Goal: Connect with others: Connect with others

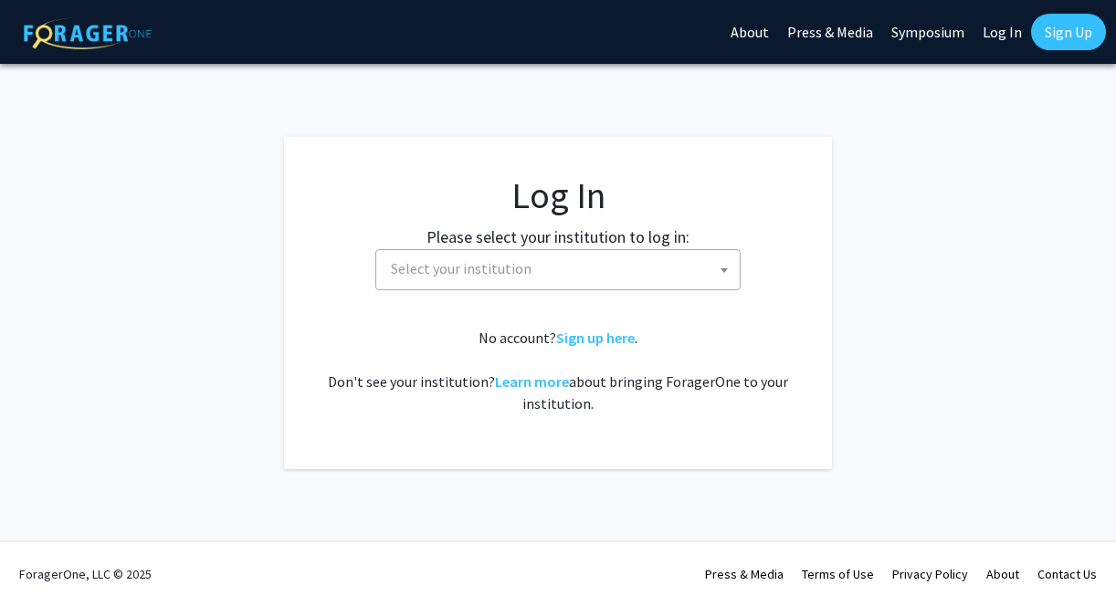
select select
click at [708, 275] on span "Select your institution" at bounding box center [562, 268] width 356 height 37
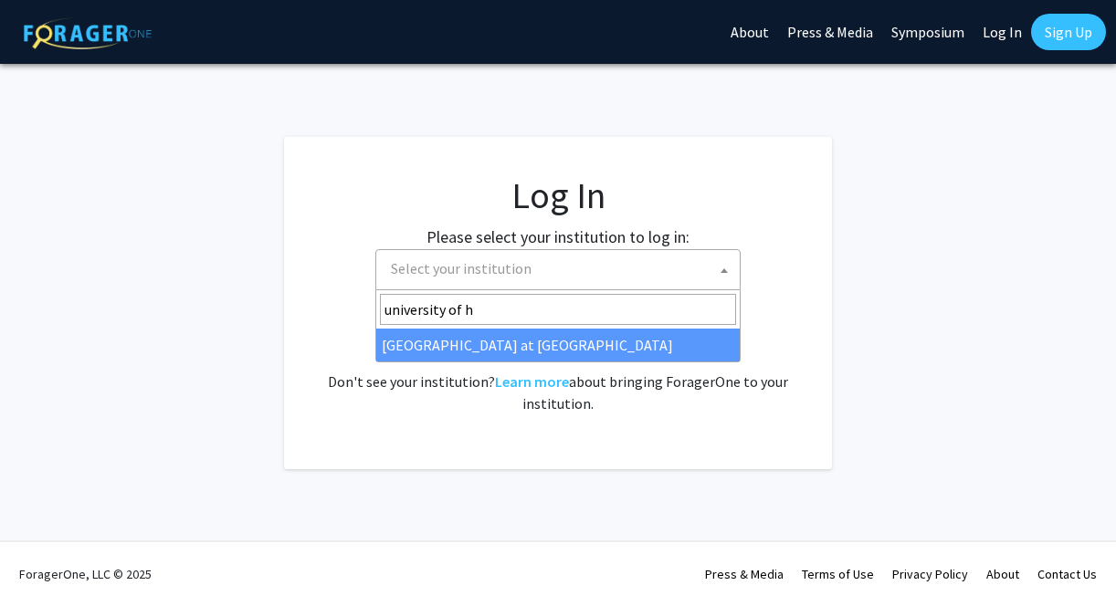
type input "university of h"
select select "18"
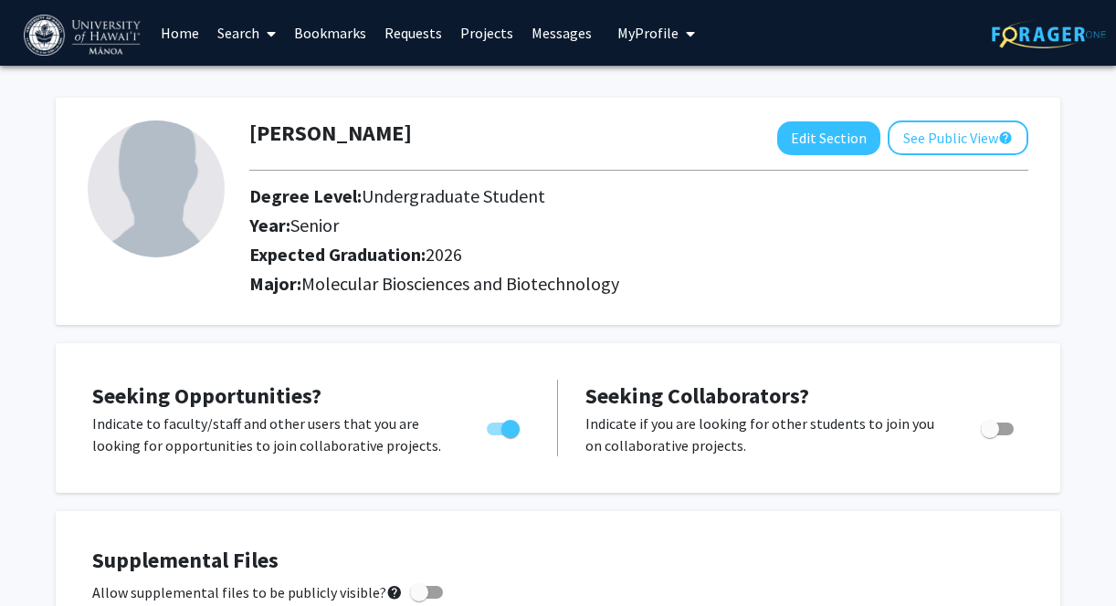
click at [249, 35] on link "Search" at bounding box center [246, 33] width 77 height 64
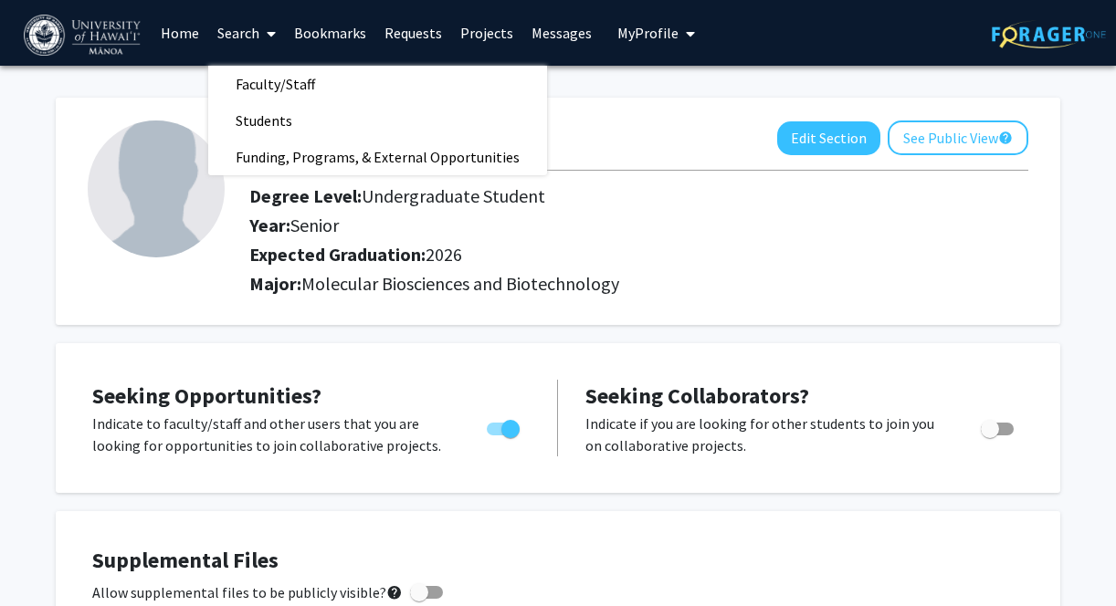
click at [481, 34] on link "Projects" at bounding box center [486, 33] width 71 height 64
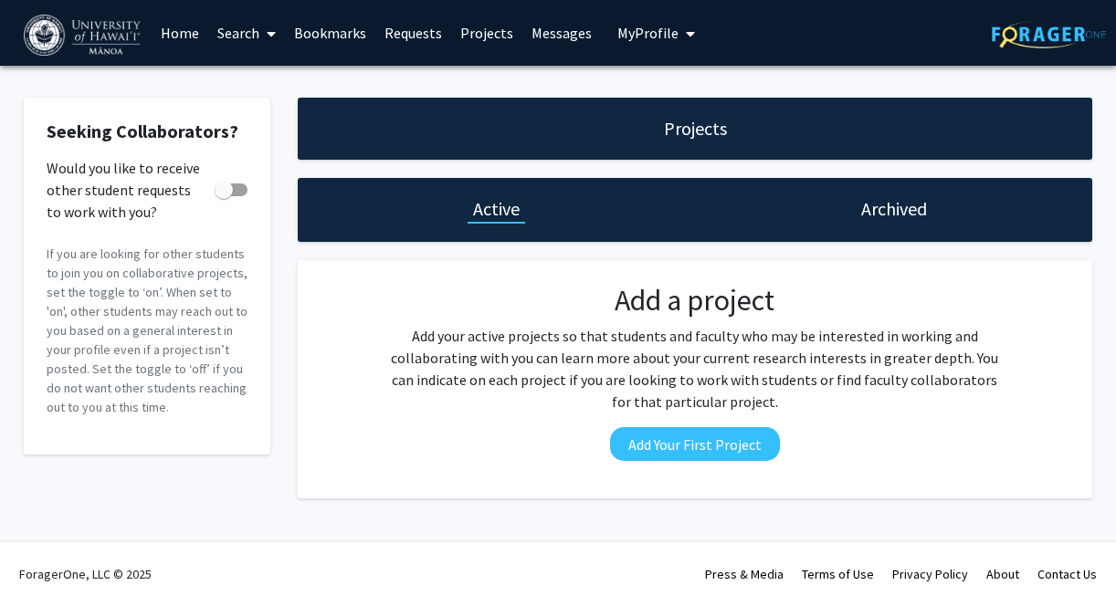
click at [400, 32] on link "Requests" at bounding box center [413, 33] width 76 height 64
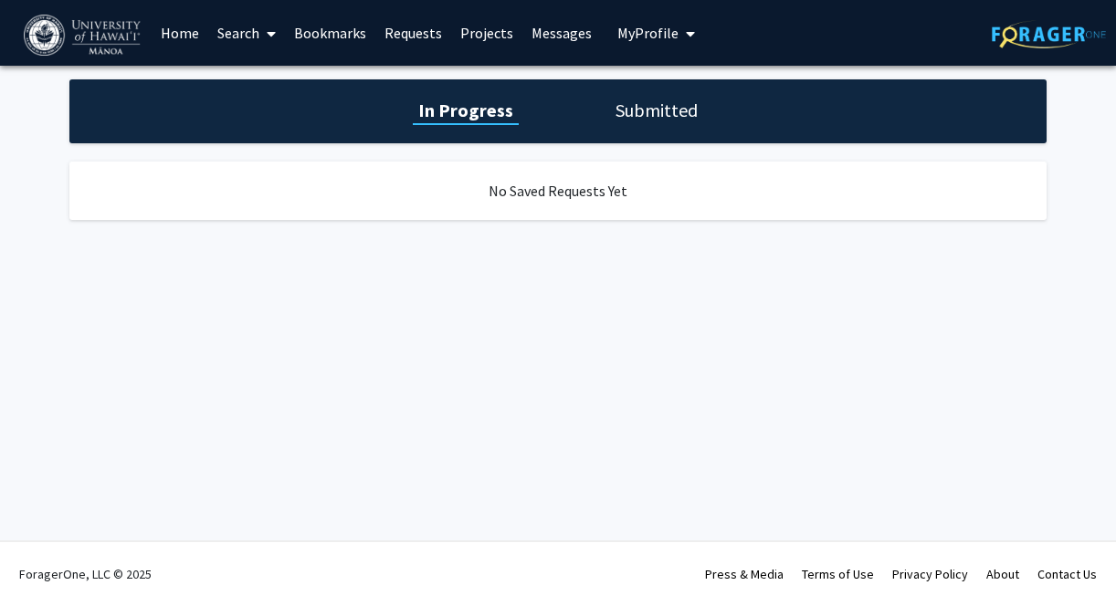
click at [353, 36] on link "Bookmarks" at bounding box center [330, 33] width 90 height 64
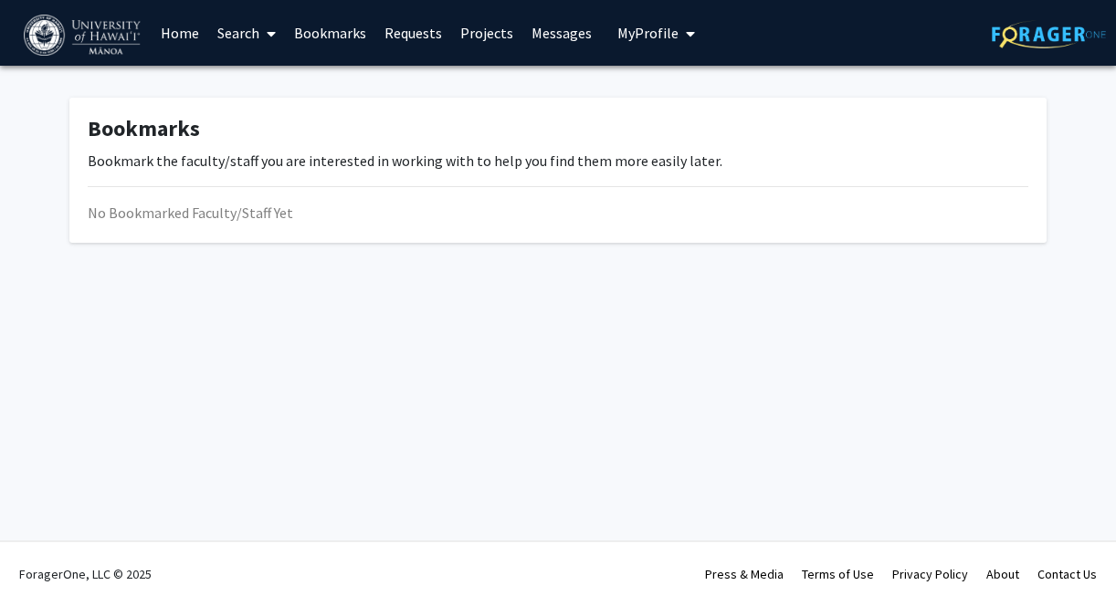
click at [249, 35] on link "Search" at bounding box center [246, 33] width 77 height 64
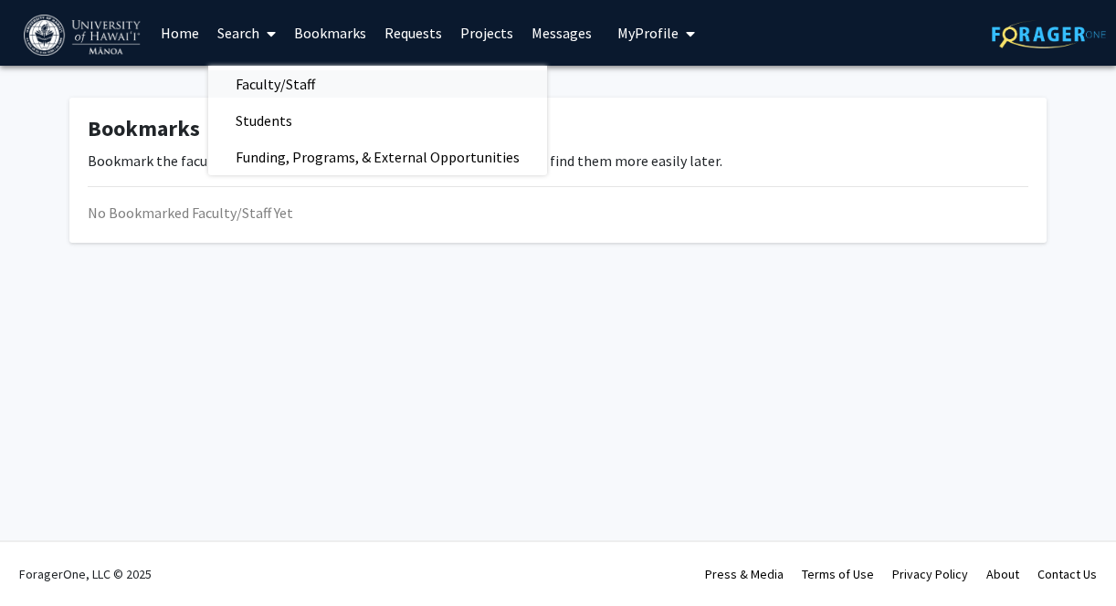
click at [276, 88] on span "Faculty/Staff" at bounding box center [275, 84] width 134 height 37
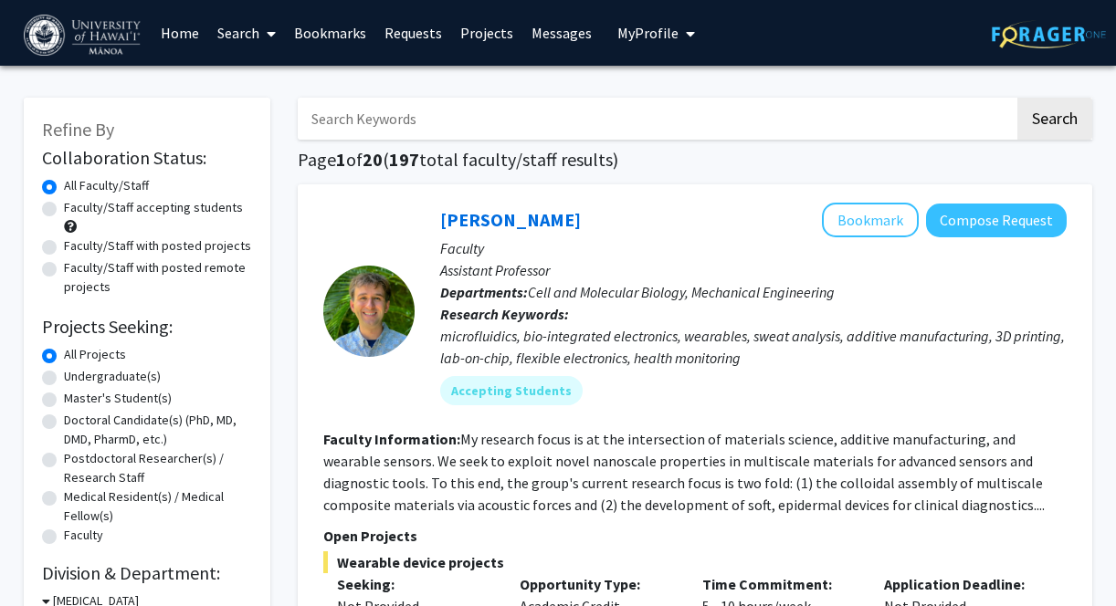
click at [135, 379] on label "Undergraduate(s)" at bounding box center [112, 376] width 97 height 19
click at [76, 379] on input "Undergraduate(s)" at bounding box center [70, 373] width 12 height 12
radio input "true"
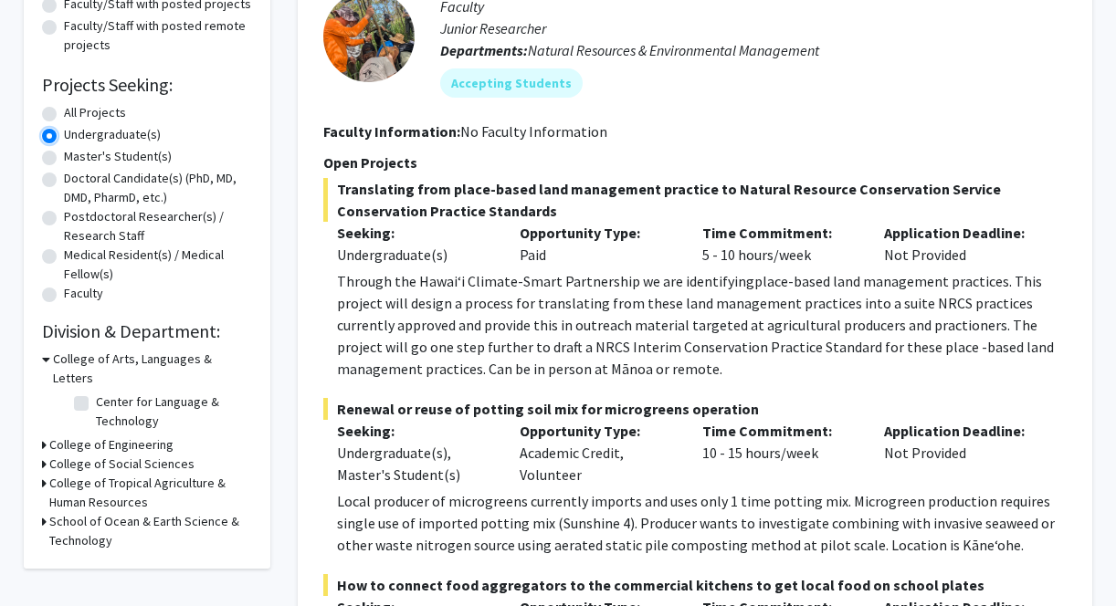
scroll to position [253, 0]
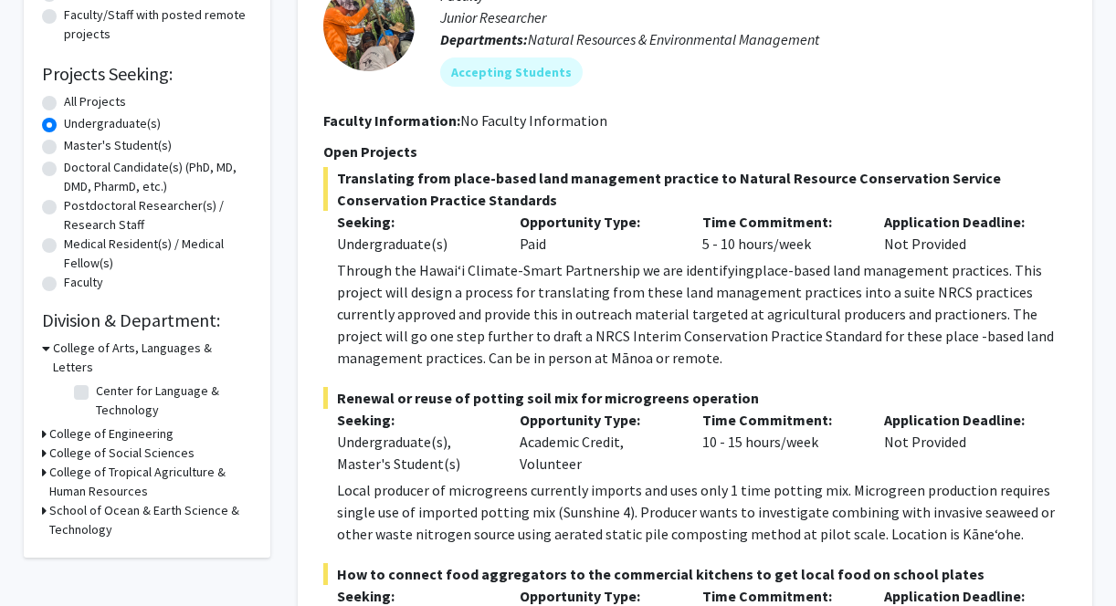
click at [44, 463] on icon at bounding box center [44, 472] width 5 height 19
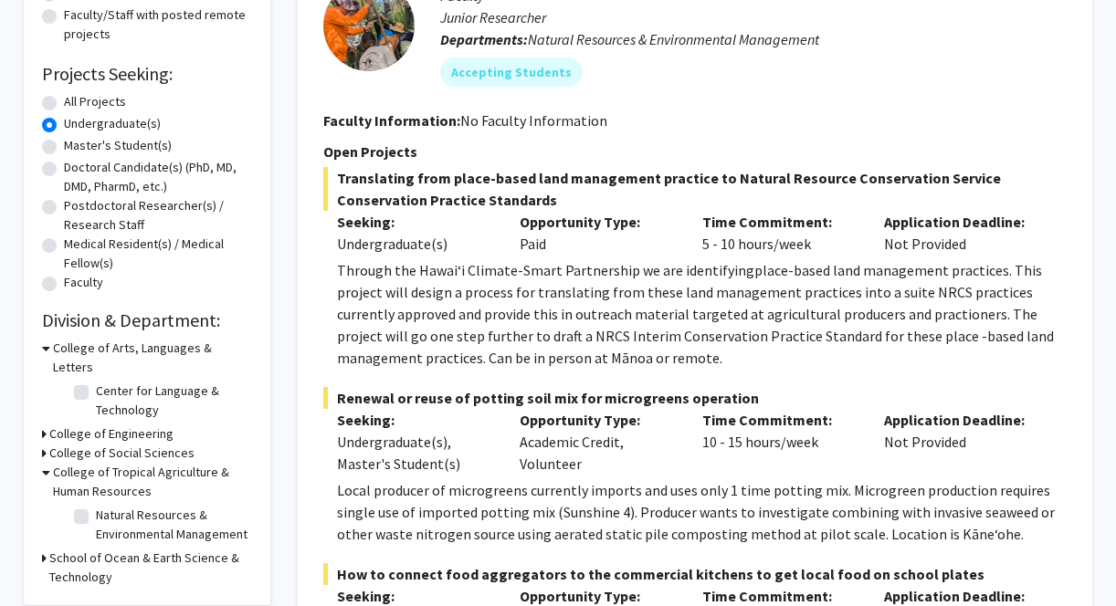
click at [97, 463] on h3 "College of Tropical Agriculture & Human Resources" at bounding box center [152, 482] width 199 height 38
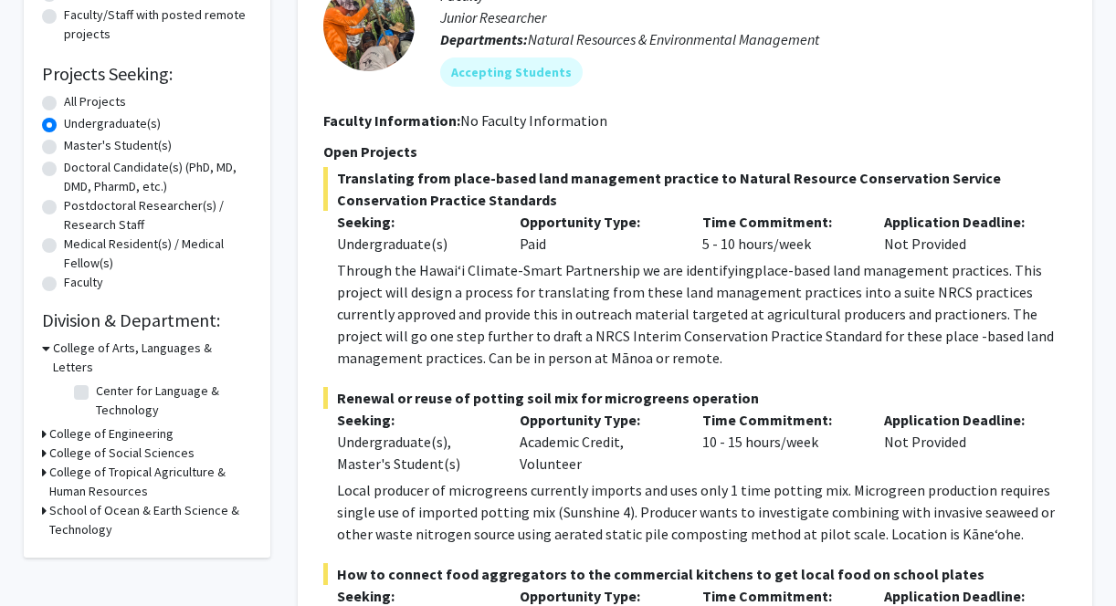
click at [97, 463] on h3 "College of Tropical Agriculture & Human Resources" at bounding box center [150, 482] width 203 height 38
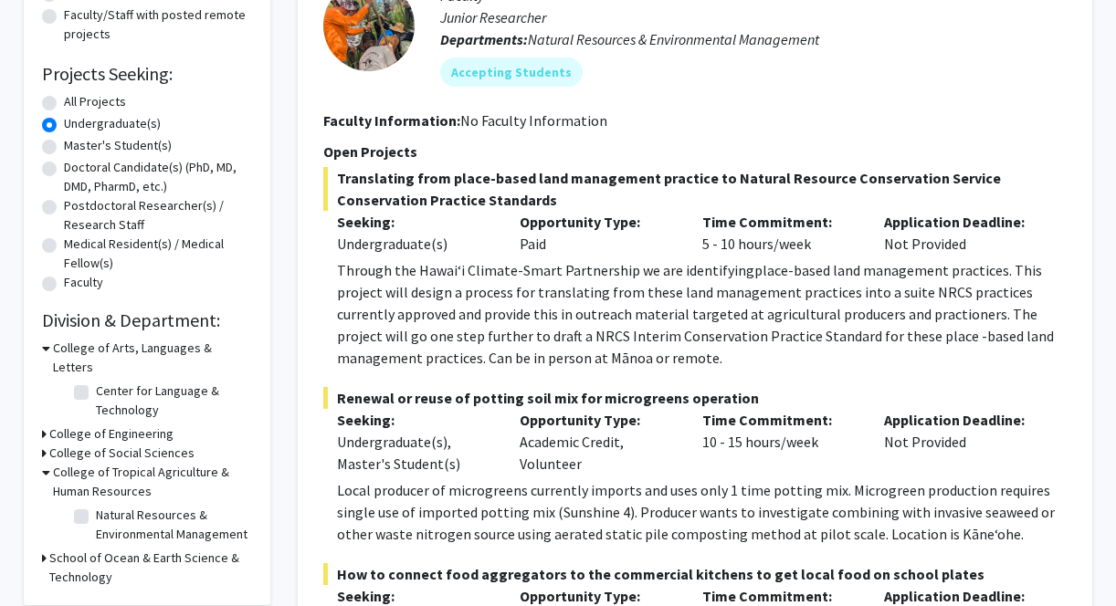
click at [96, 506] on label "Natural Resources & Environmental Management" at bounding box center [172, 525] width 152 height 38
click at [96, 506] on input "Natural Resources & Environmental Management" at bounding box center [102, 512] width 12 height 12
checkbox input "true"
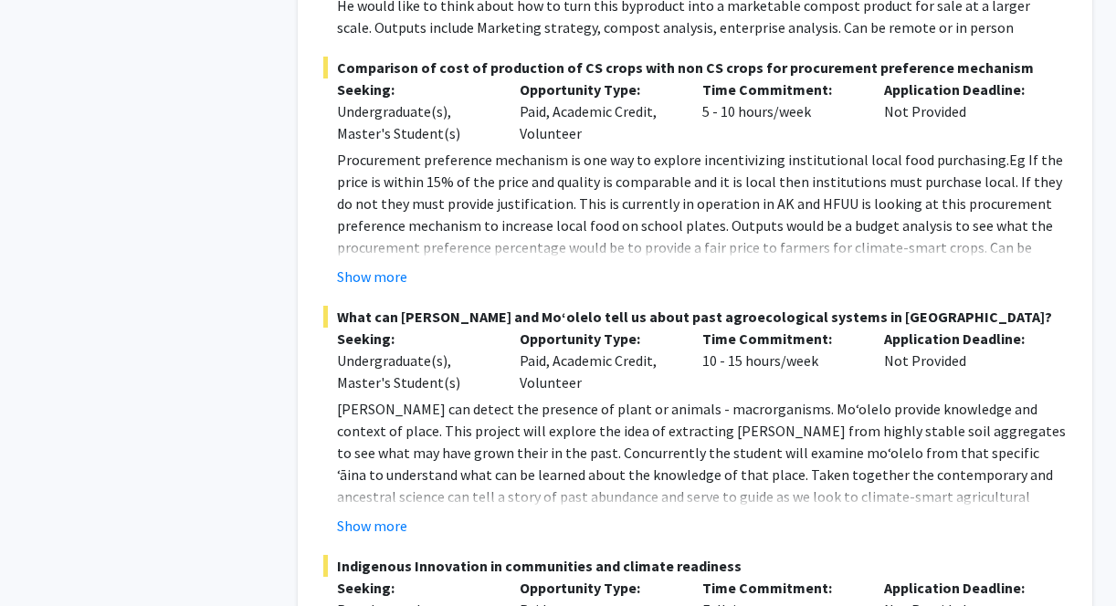
scroll to position [1197, 0]
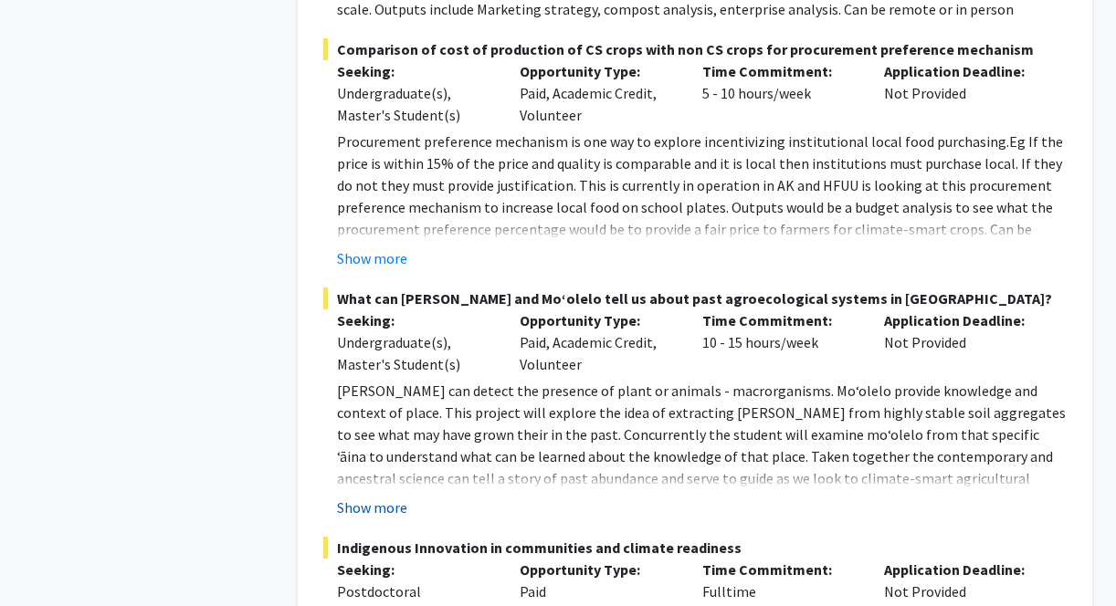
click at [381, 511] on button "Show more" at bounding box center [372, 508] width 70 height 22
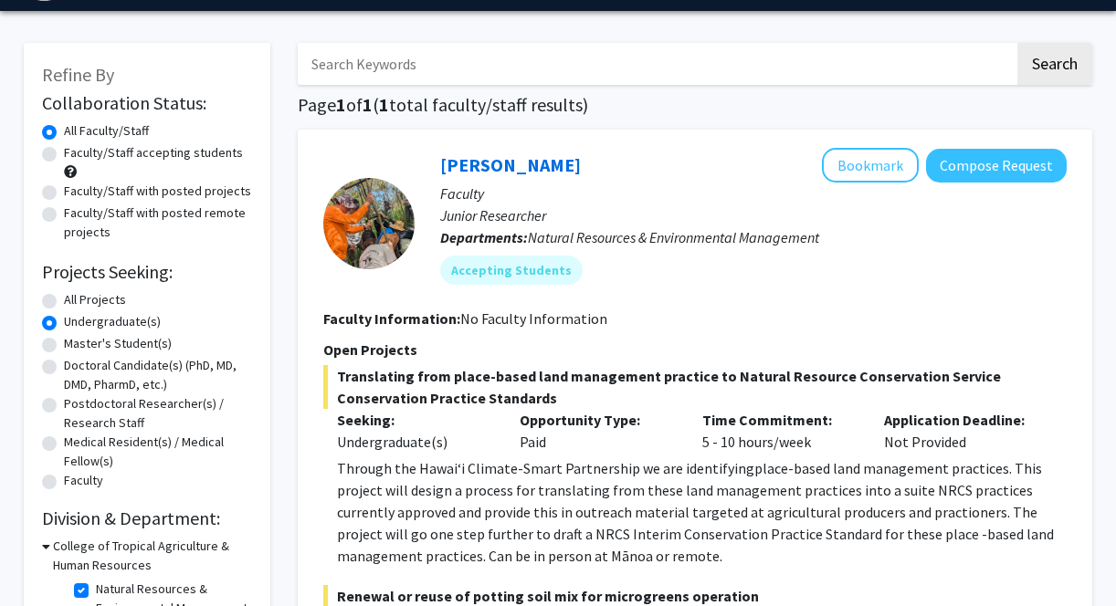
scroll to position [53, 0]
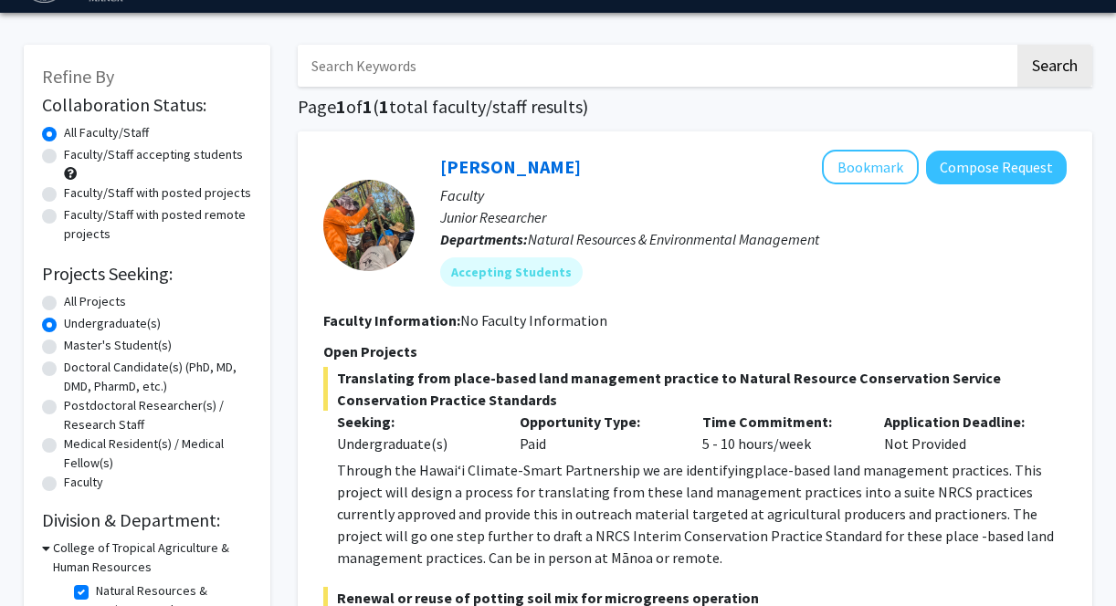
click at [159, 150] on label "Faculty/Staff accepting students" at bounding box center [153, 154] width 179 height 19
click at [76, 150] on input "Faculty/Staff accepting students" at bounding box center [70, 151] width 12 height 12
radio input "true"
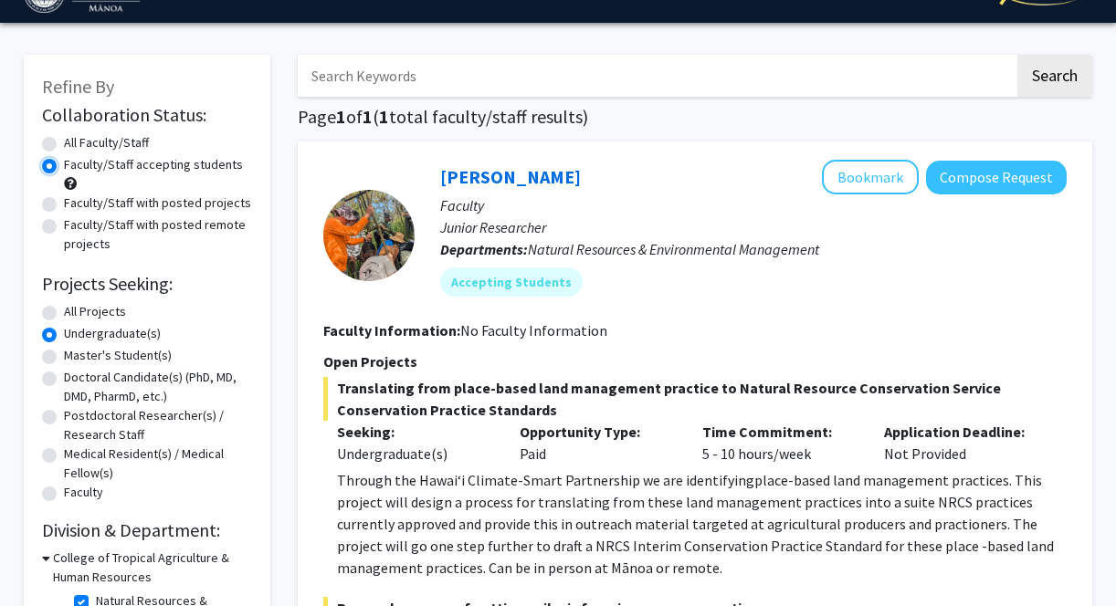
scroll to position [47, 0]
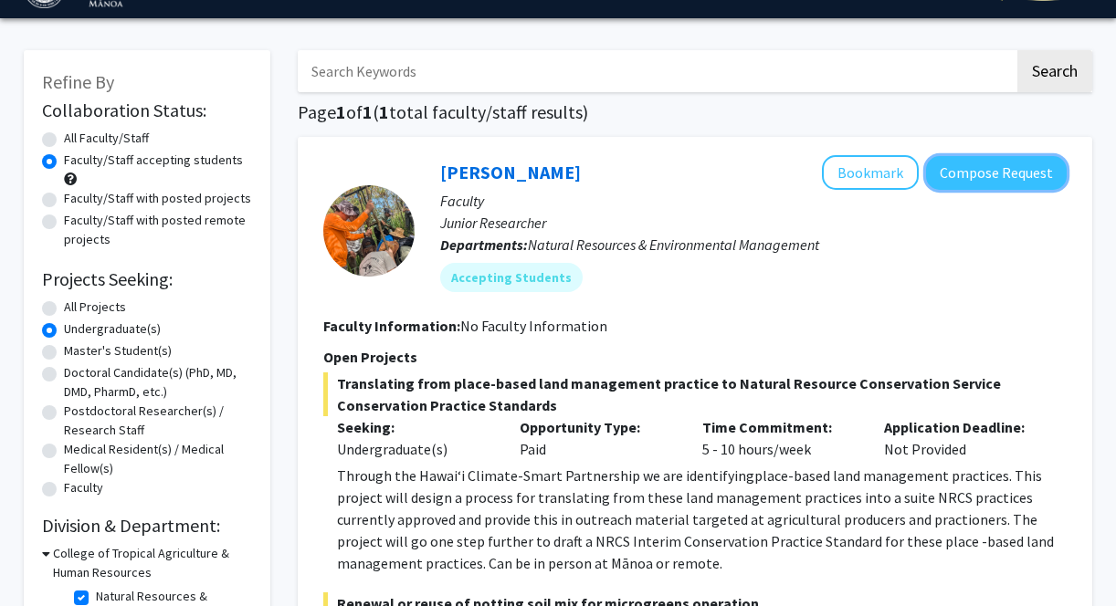
click at [998, 181] on button "Compose Request" at bounding box center [996, 173] width 141 height 34
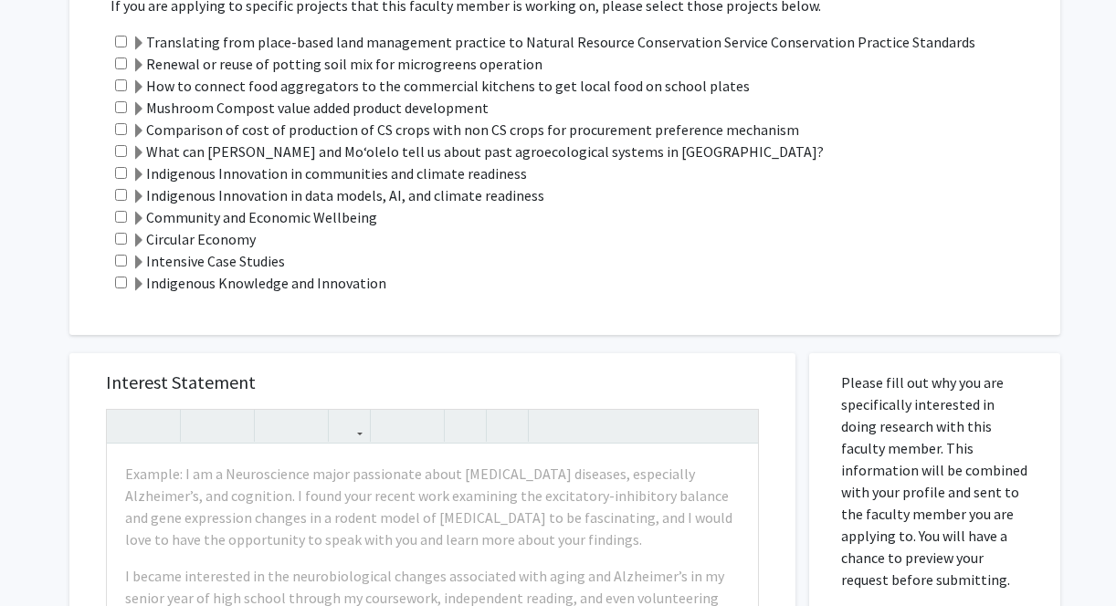
scroll to position [372, 0]
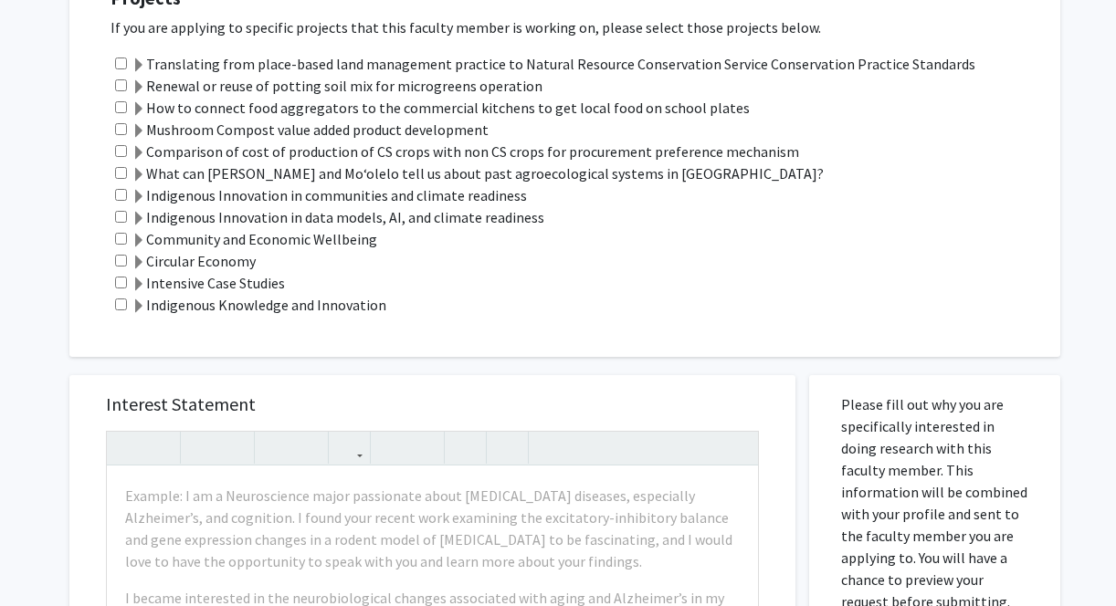
click at [142, 107] on span at bounding box center [139, 109] width 15 height 15
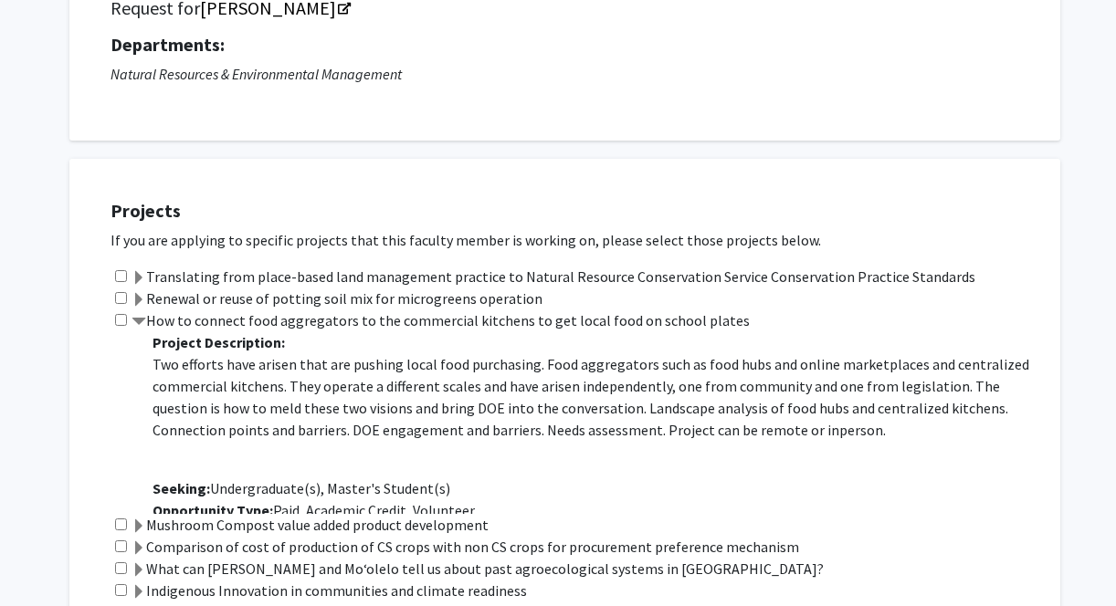
scroll to position [0, 0]
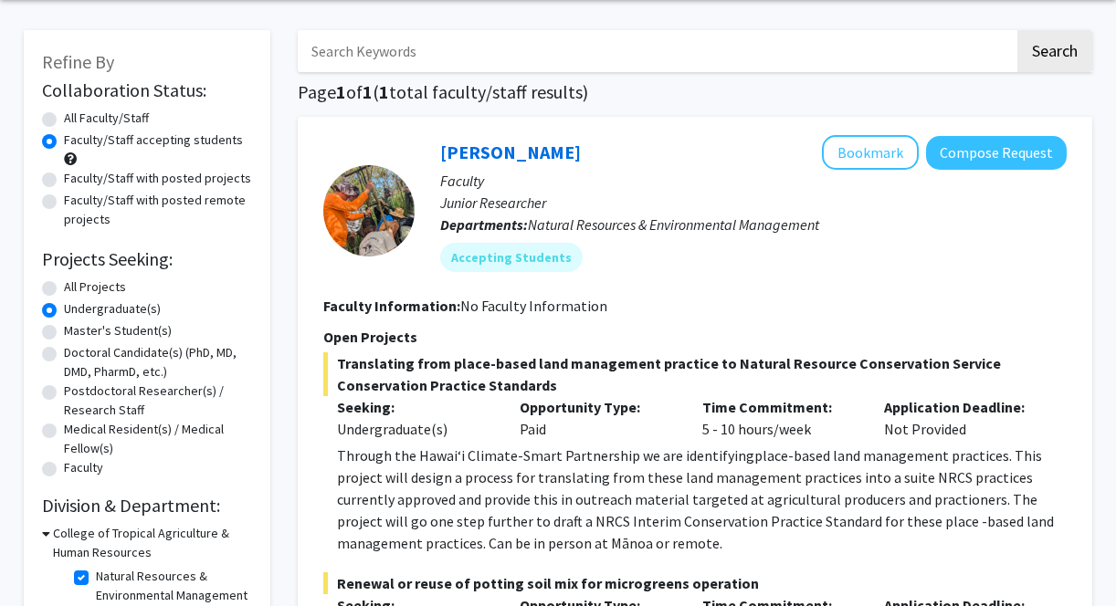
scroll to position [75, 0]
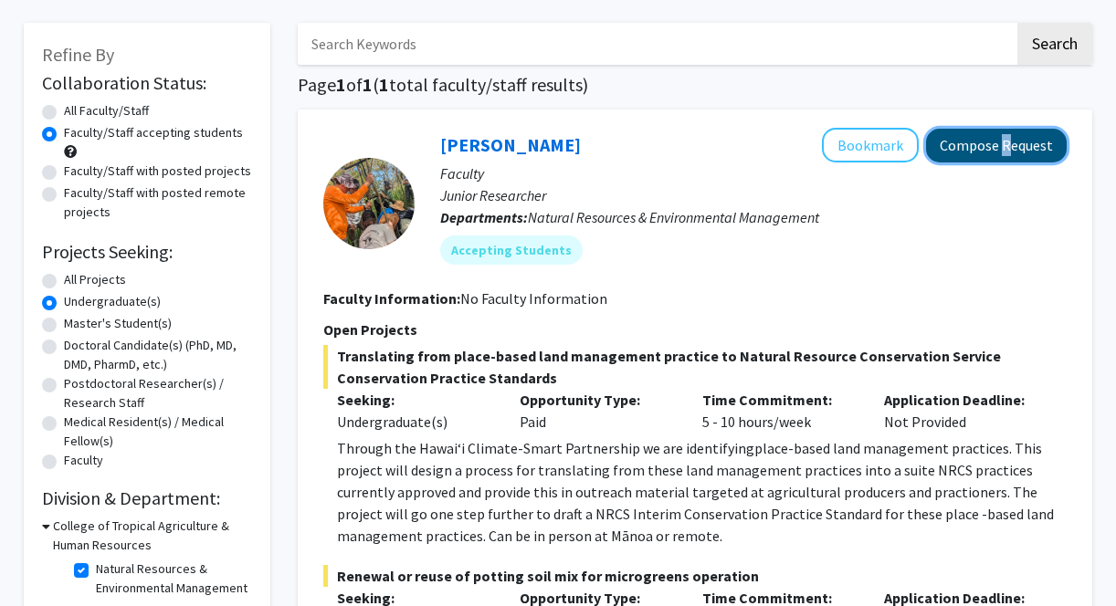
click at [1023, 152] on button "Compose Request" at bounding box center [996, 146] width 141 height 34
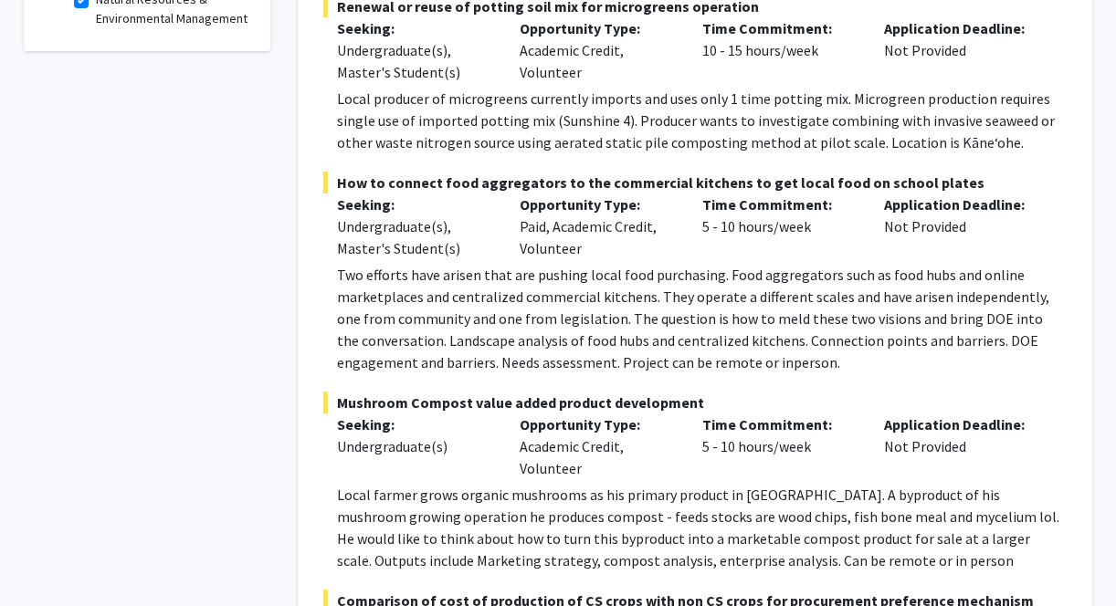
scroll to position [648, 0]
